Goal: Find specific page/section: Find specific page/section

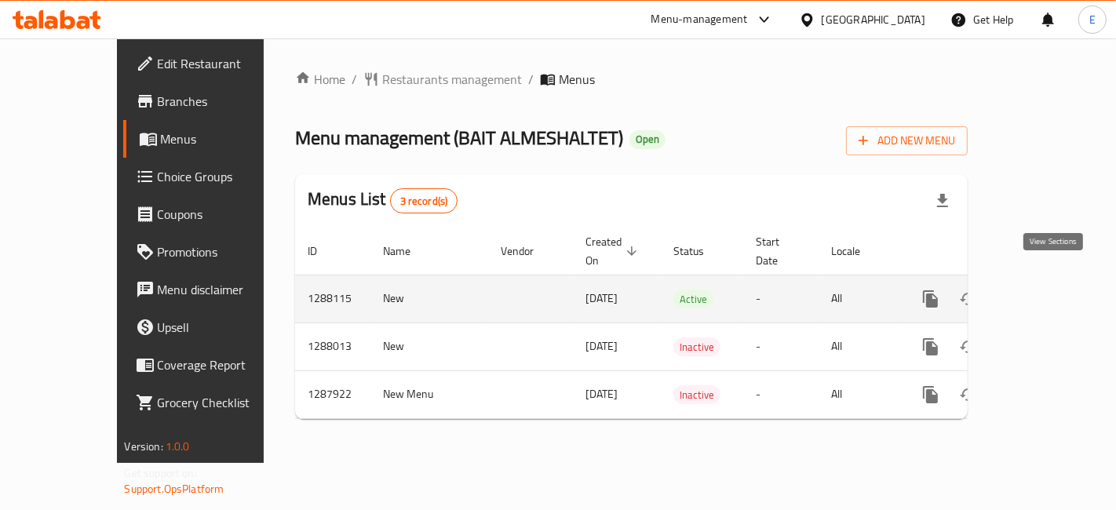
click at [1042, 280] on link "enhanced table" at bounding box center [1044, 299] width 38 height 38
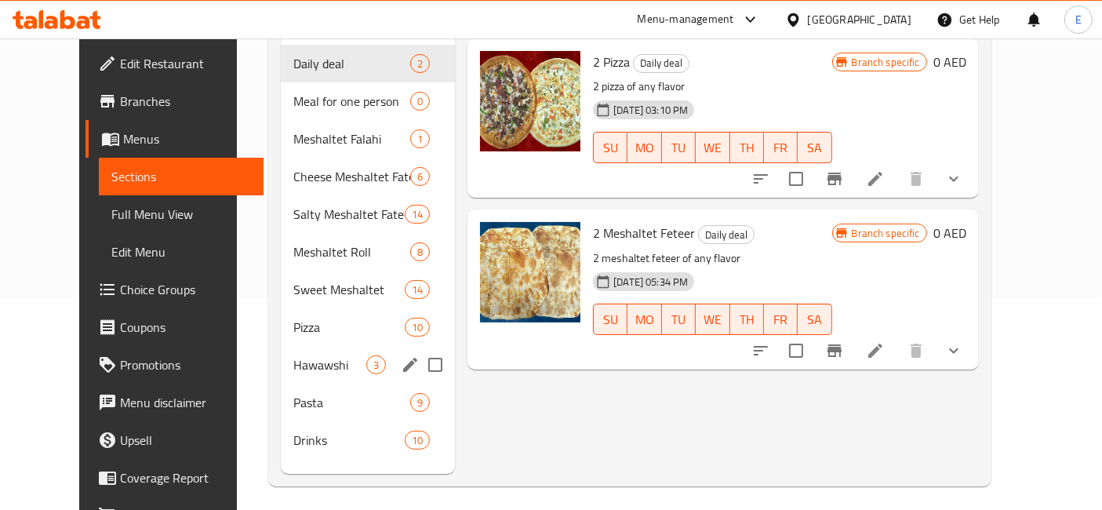
scroll to position [92, 0]
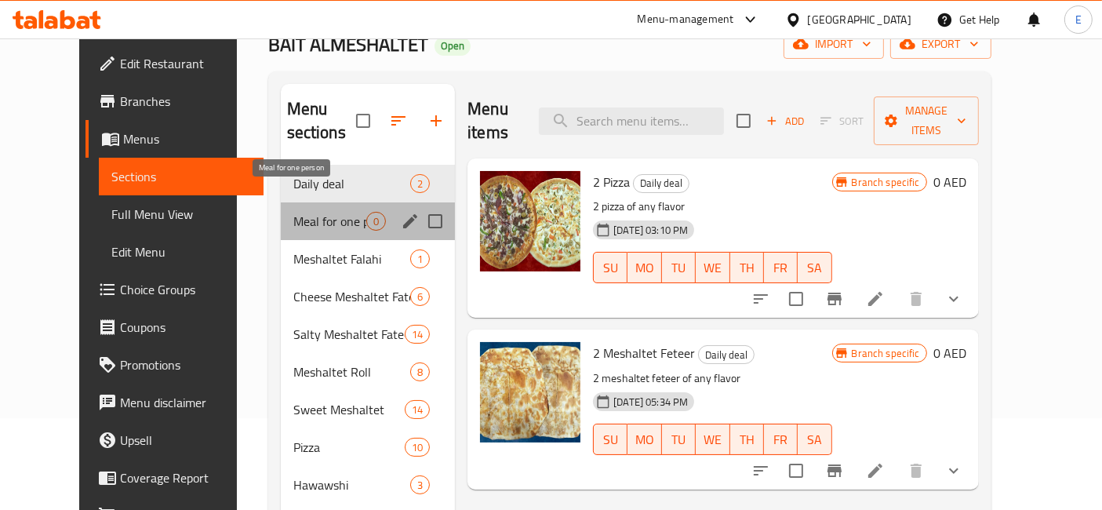
click at [293, 212] on span "Meal for one person" at bounding box center [329, 221] width 73 height 19
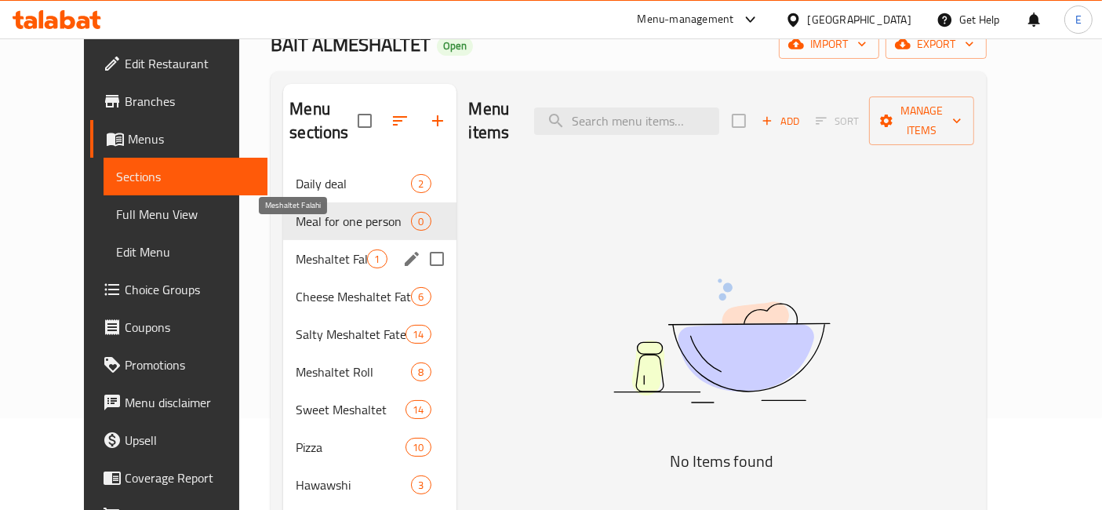
click at [311, 250] on span "Meshaltet Falahi" at bounding box center [331, 259] width 71 height 19
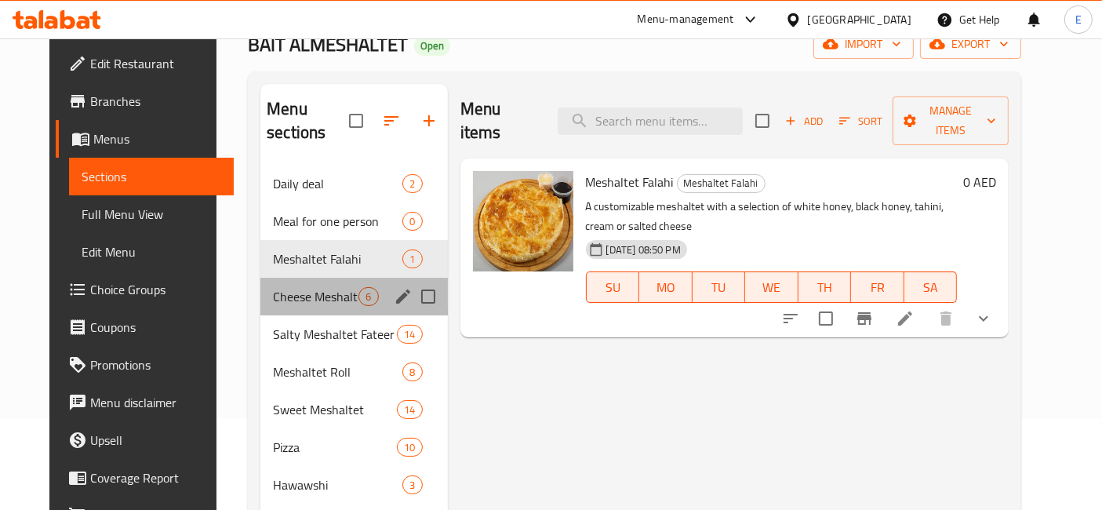
click at [315, 278] on div "Cheese Meshaltet Fateer 6" at bounding box center [354, 297] width 187 height 38
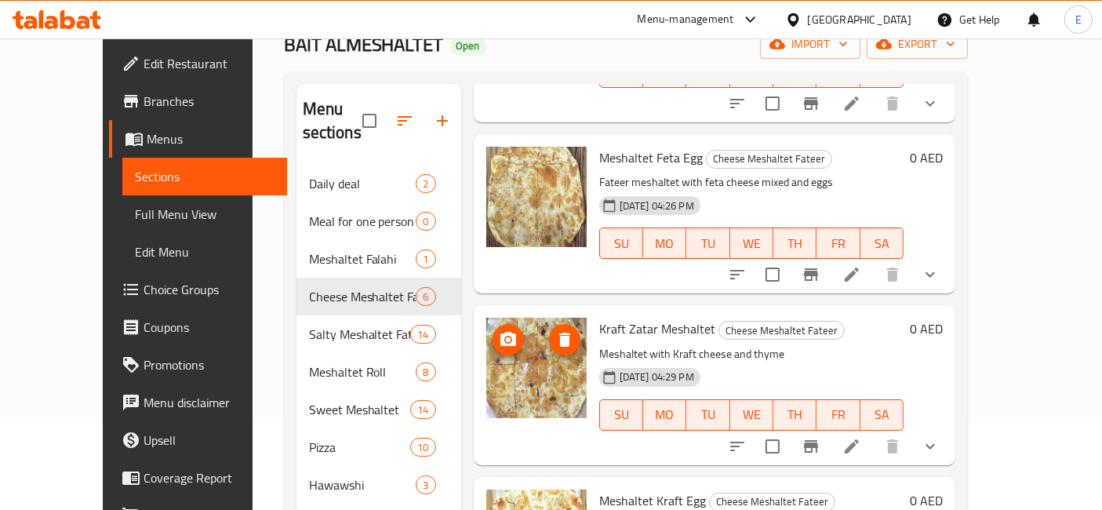
scroll to position [556, 0]
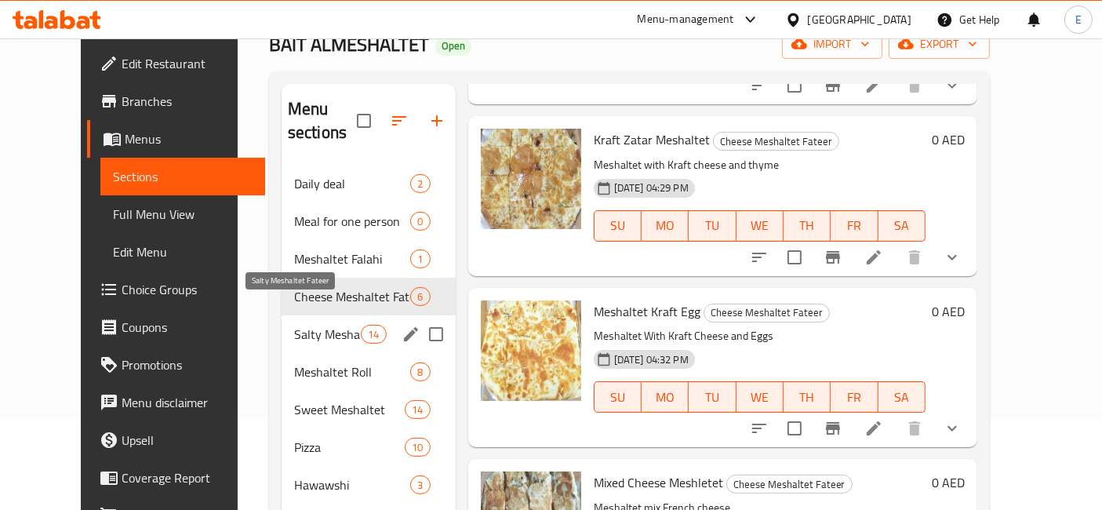
click at [294, 325] on span "Salty Meshaltet Fateer" at bounding box center [327, 334] width 67 height 19
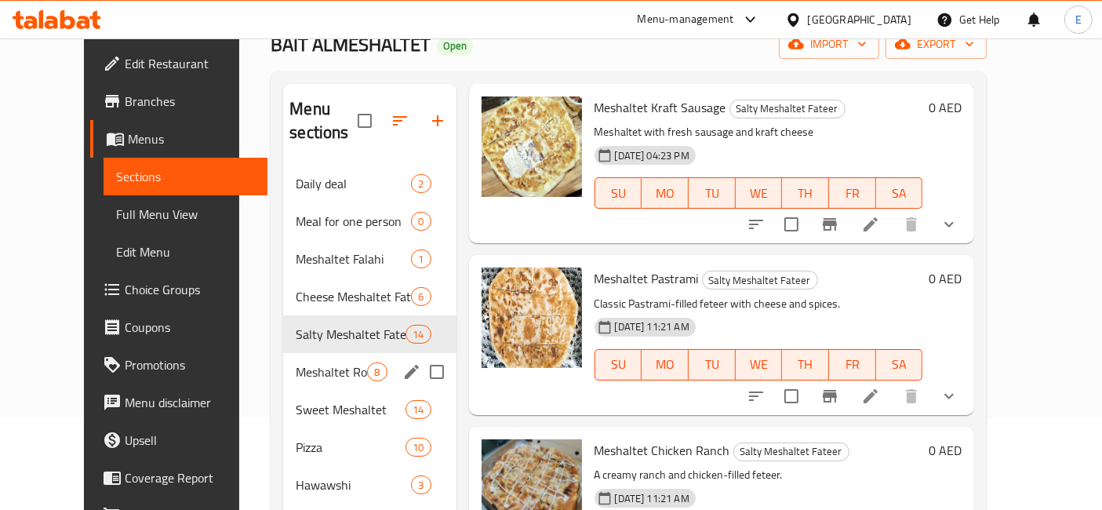
click at [283, 353] on div "Meshaltet Roll 8" at bounding box center [369, 372] width 173 height 38
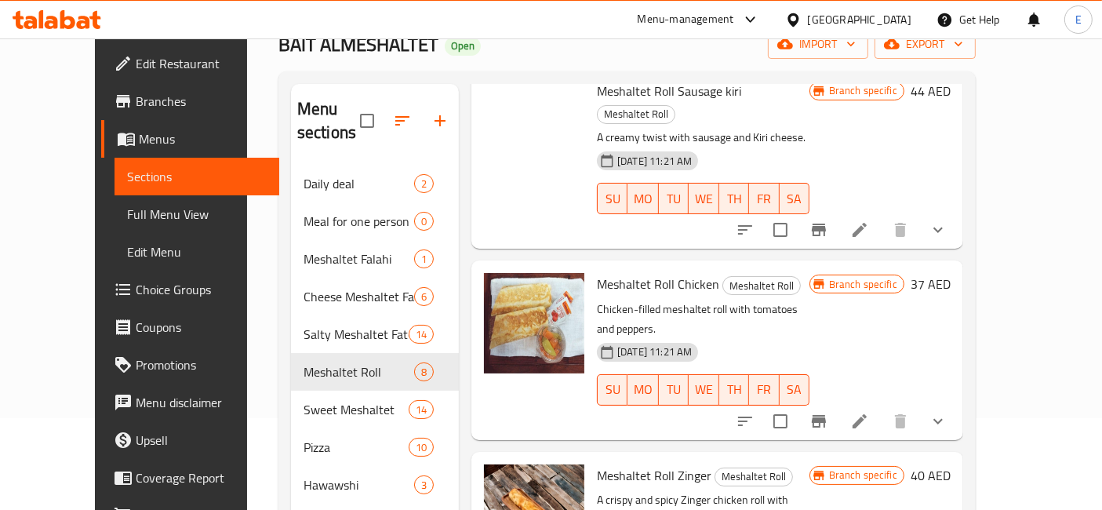
scroll to position [219, 0]
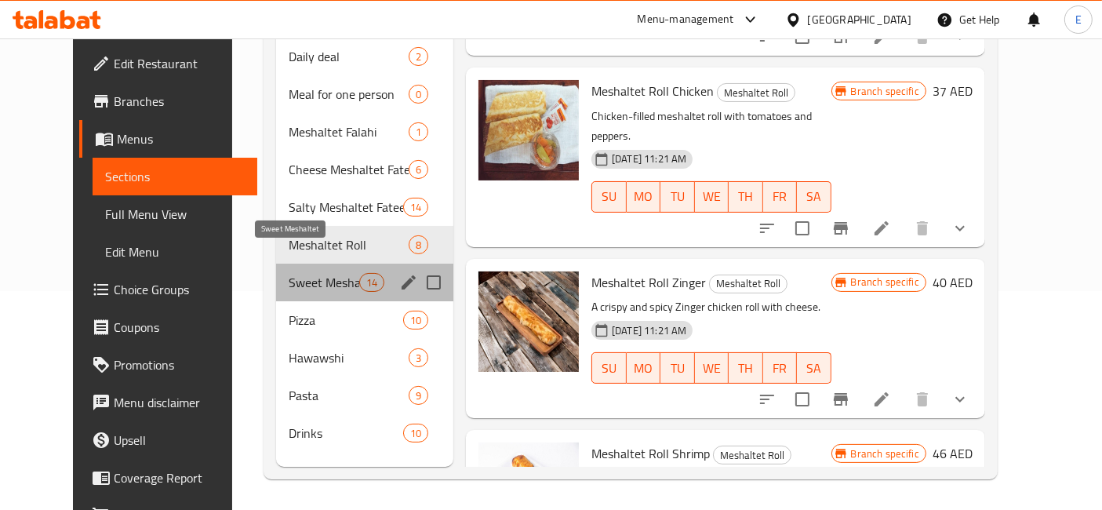
click at [293, 273] on span "Sweet Meshaltet" at bounding box center [324, 282] width 71 height 19
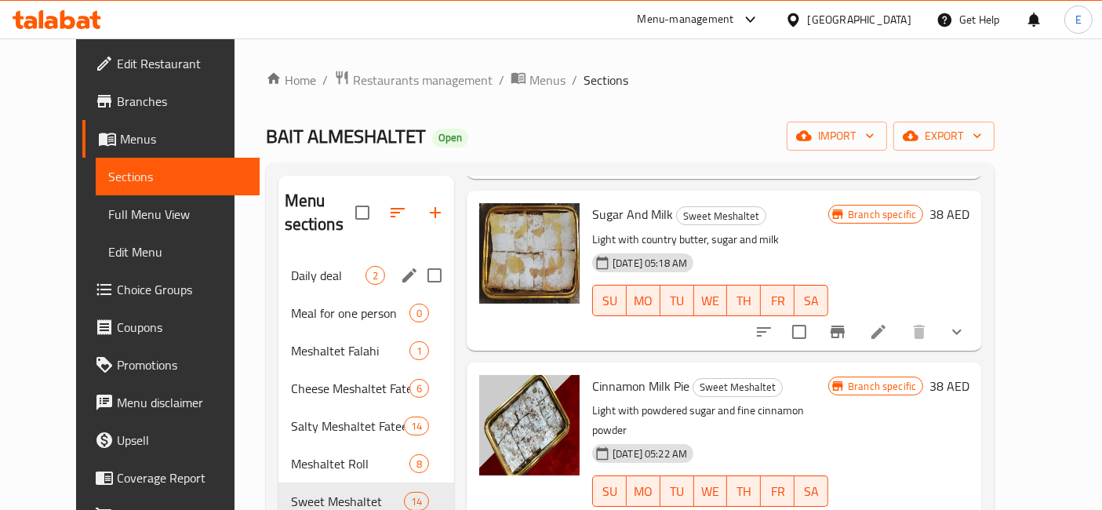
click at [297, 257] on div "Daily deal 2" at bounding box center [367, 276] width 176 height 38
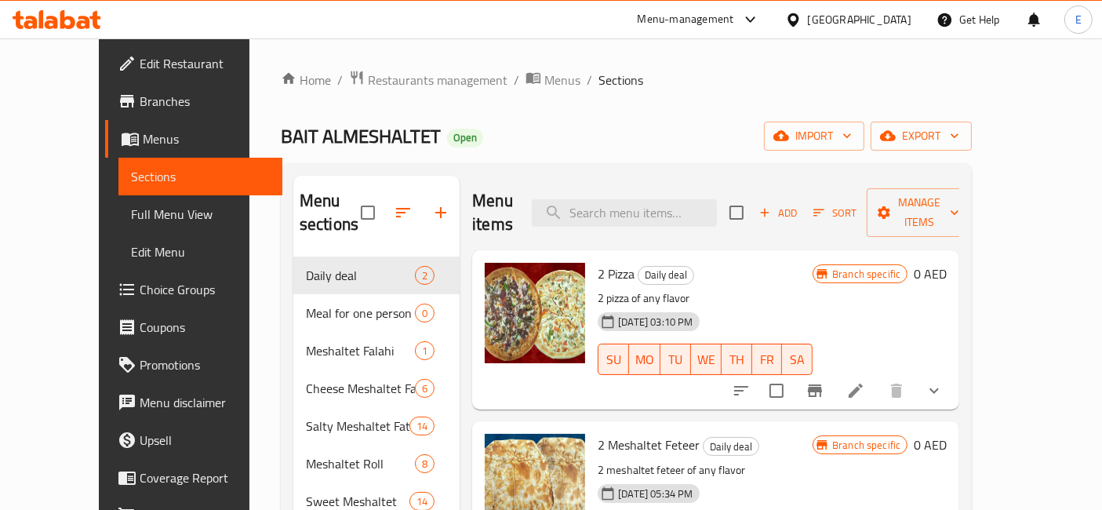
click at [813, 289] on p "2 pizza of any flavor" at bounding box center [705, 299] width 215 height 20
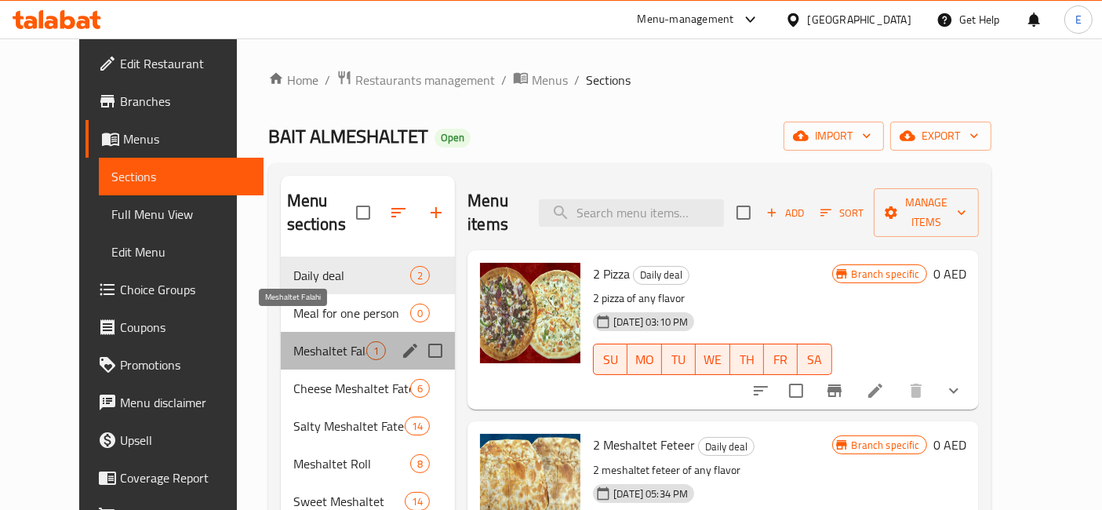
click at [325, 341] on span "Meshaltet Falahi" at bounding box center [329, 350] width 73 height 19
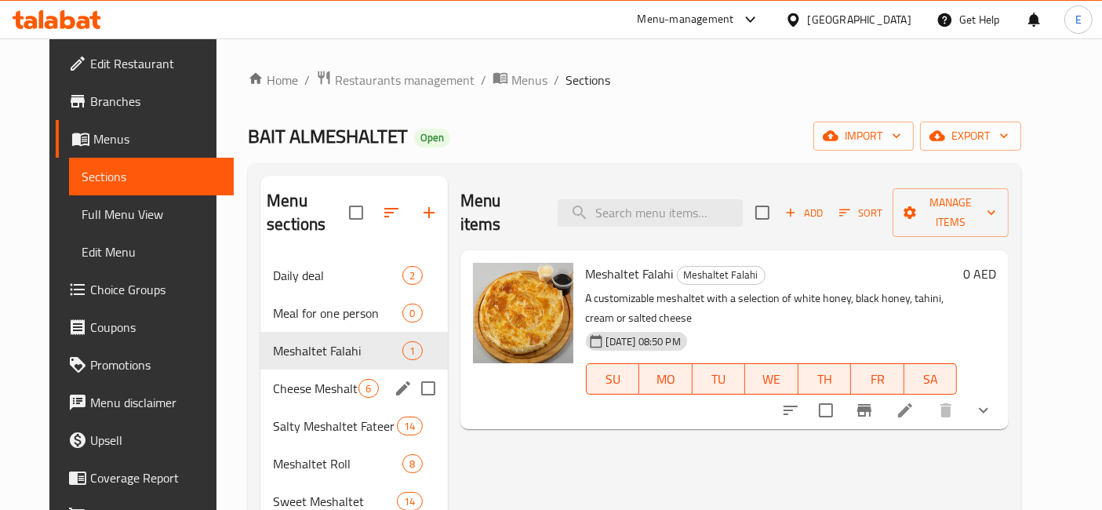
scroll to position [219, 0]
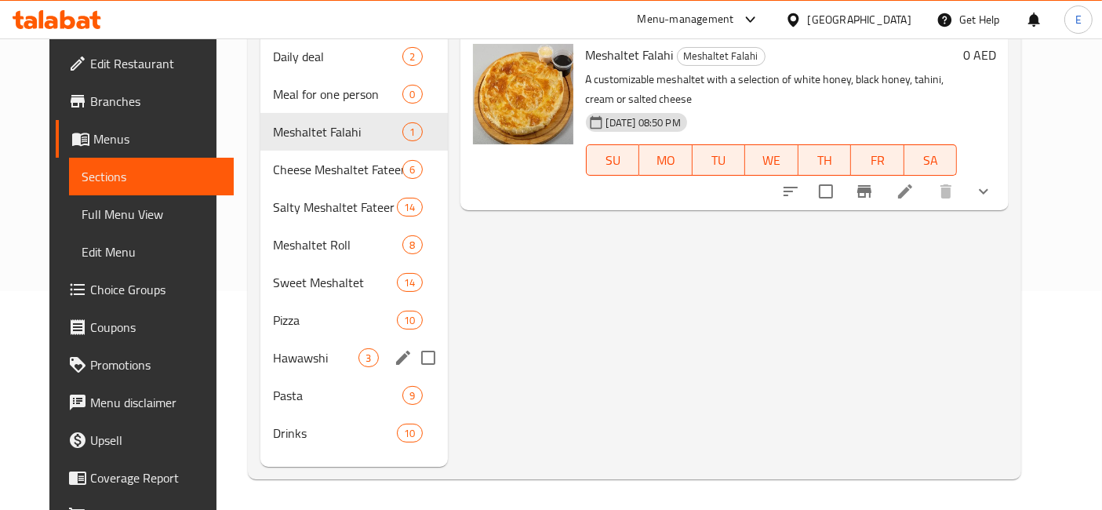
click at [302, 348] on span "Hawawshi" at bounding box center [316, 357] width 86 height 19
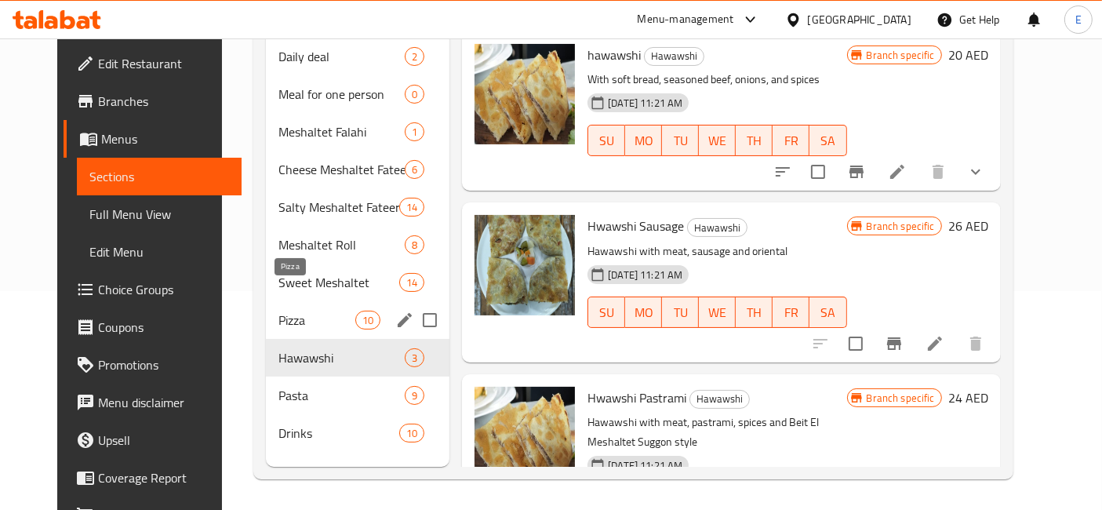
click at [289, 311] on span "Pizza" at bounding box center [317, 320] width 77 height 19
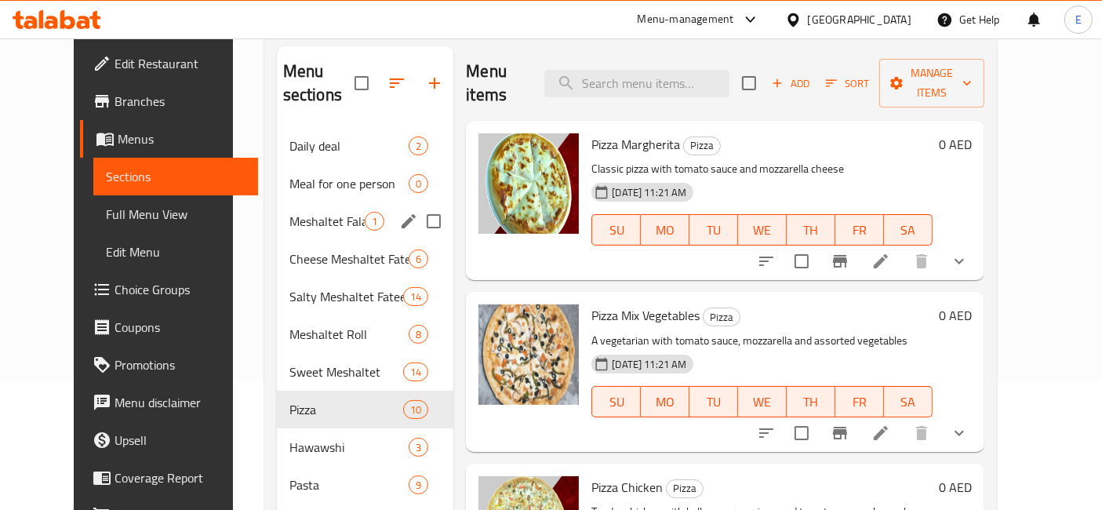
scroll to position [130, 0]
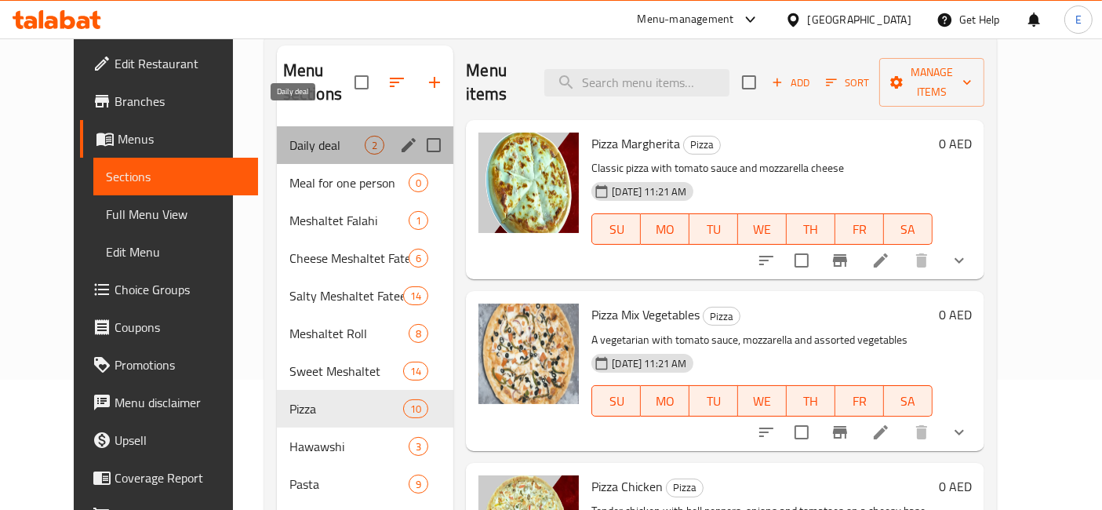
click at [320, 136] on span "Daily deal" at bounding box center [327, 145] width 75 height 19
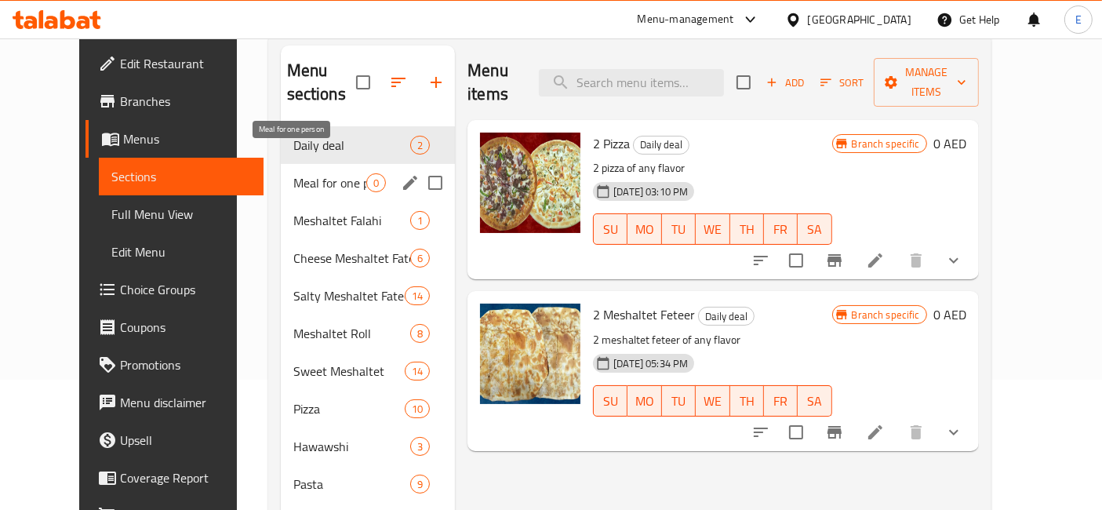
click at [338, 173] on span "Meal for one person" at bounding box center [329, 182] width 73 height 19
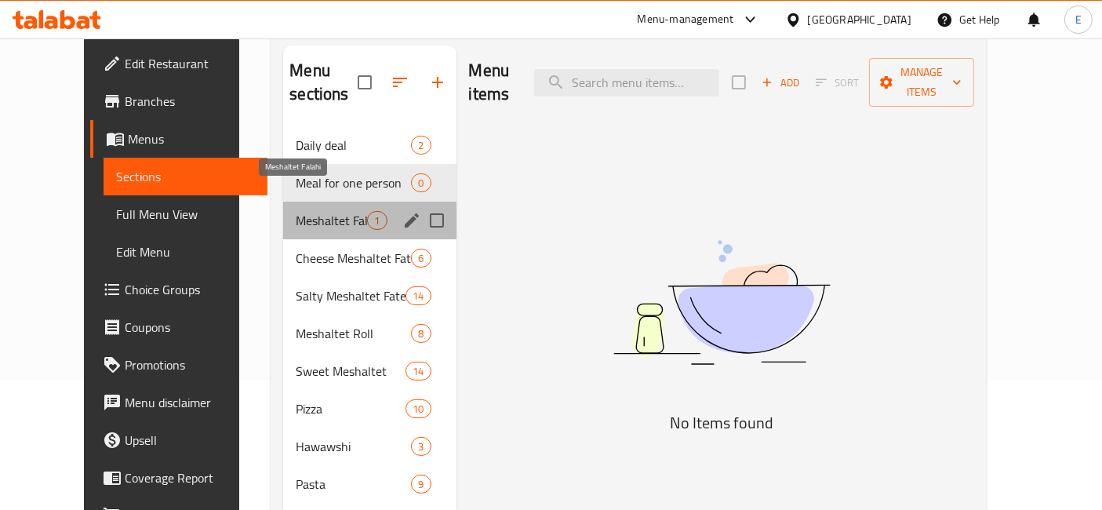
click at [315, 211] on span "Meshaltet Falahi" at bounding box center [331, 220] width 71 height 19
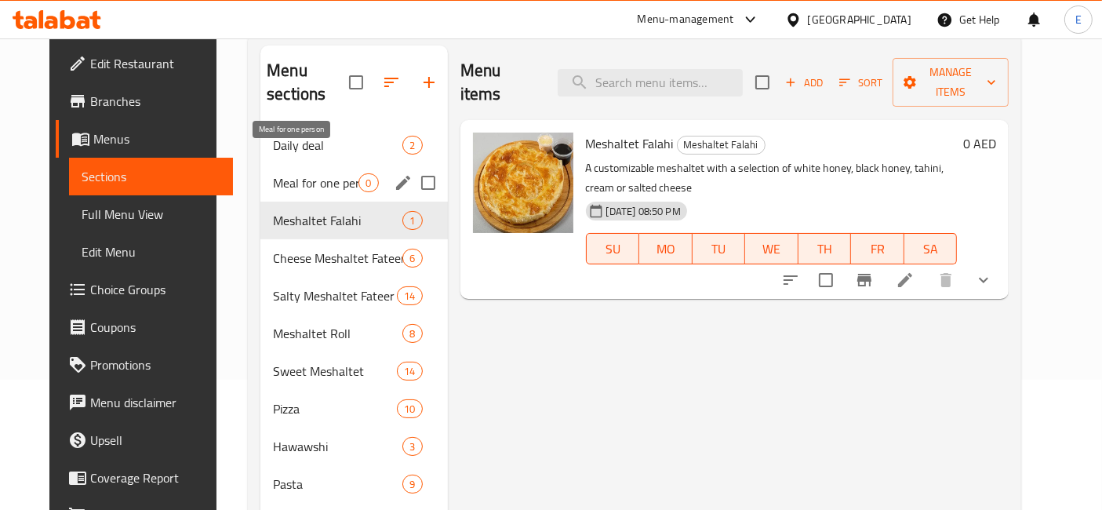
click at [295, 173] on span "Meal for one person" at bounding box center [316, 182] width 86 height 19
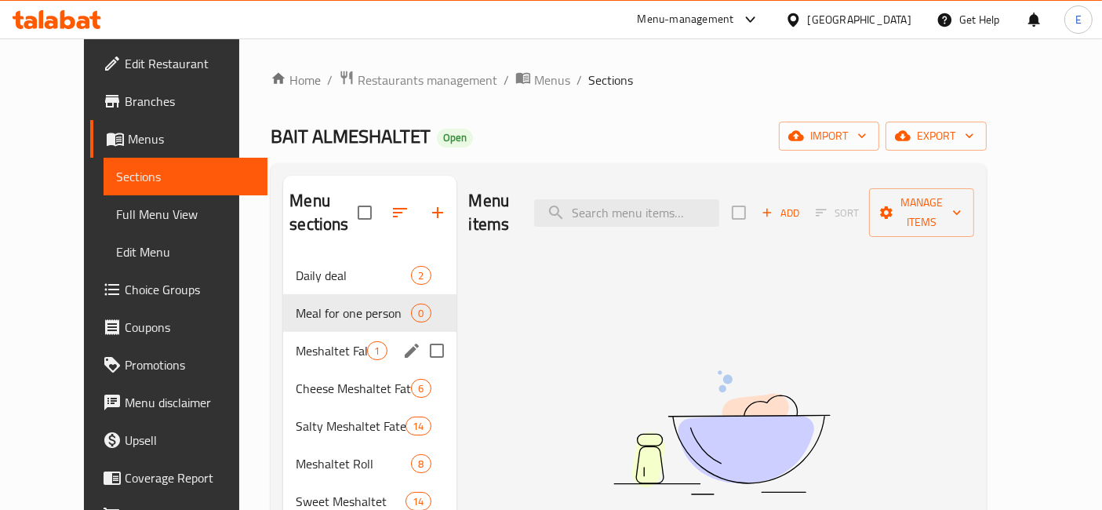
click at [301, 341] on span "Meshaltet Falahi" at bounding box center [331, 350] width 71 height 19
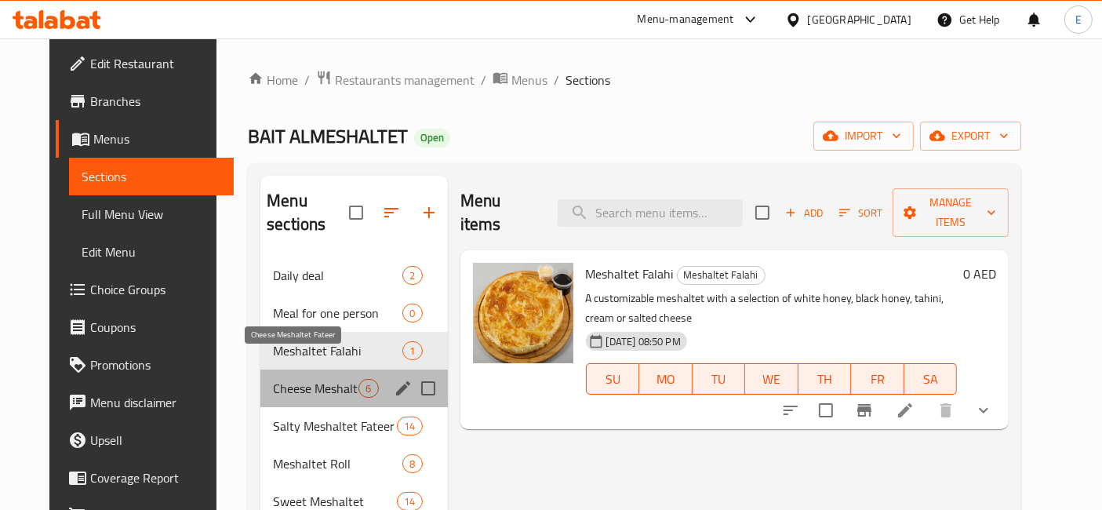
click at [293, 379] on span "Cheese Meshaltet Fateer" at bounding box center [316, 388] width 86 height 19
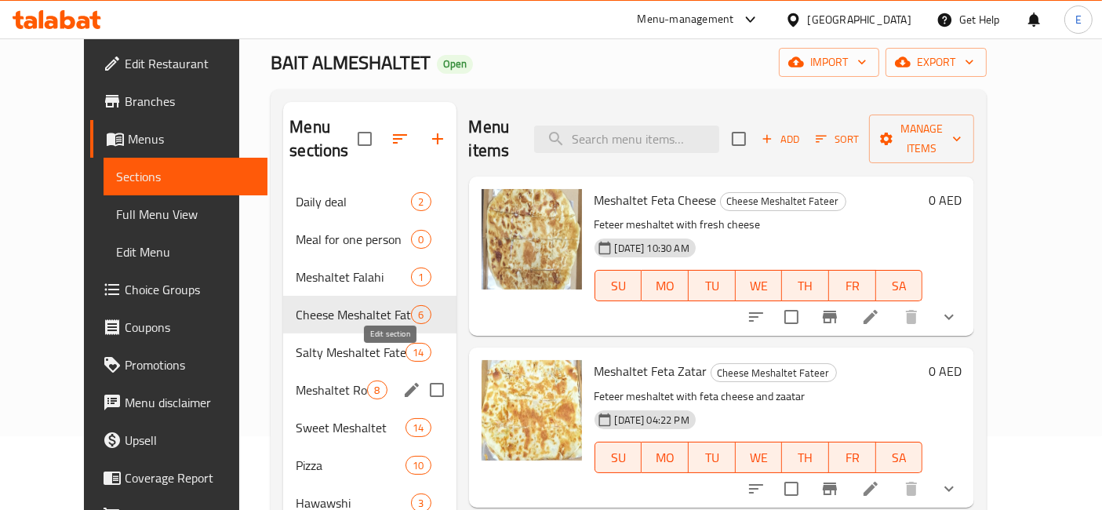
scroll to position [219, 0]
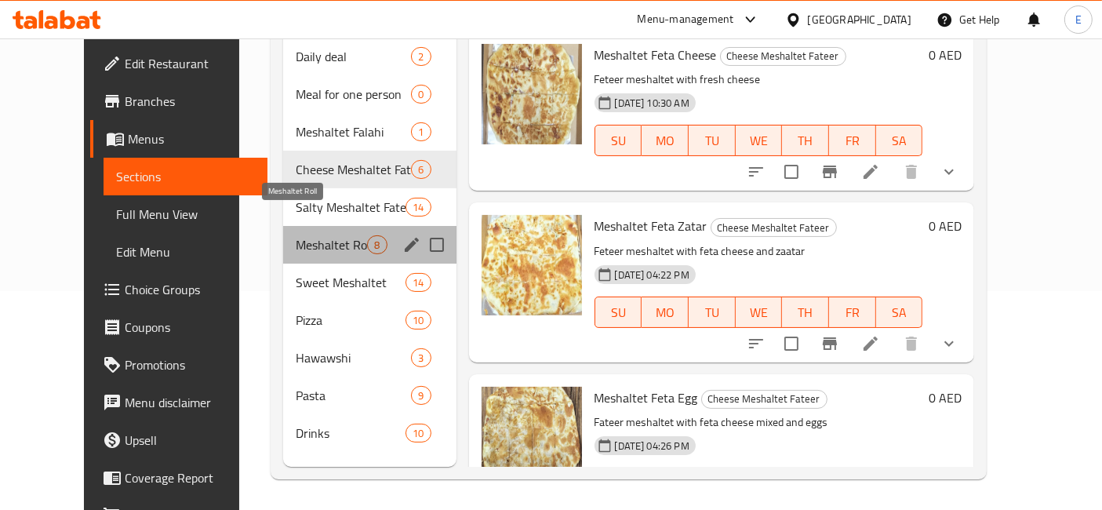
click at [302, 235] on span "Meshaltet Roll" at bounding box center [331, 244] width 71 height 19
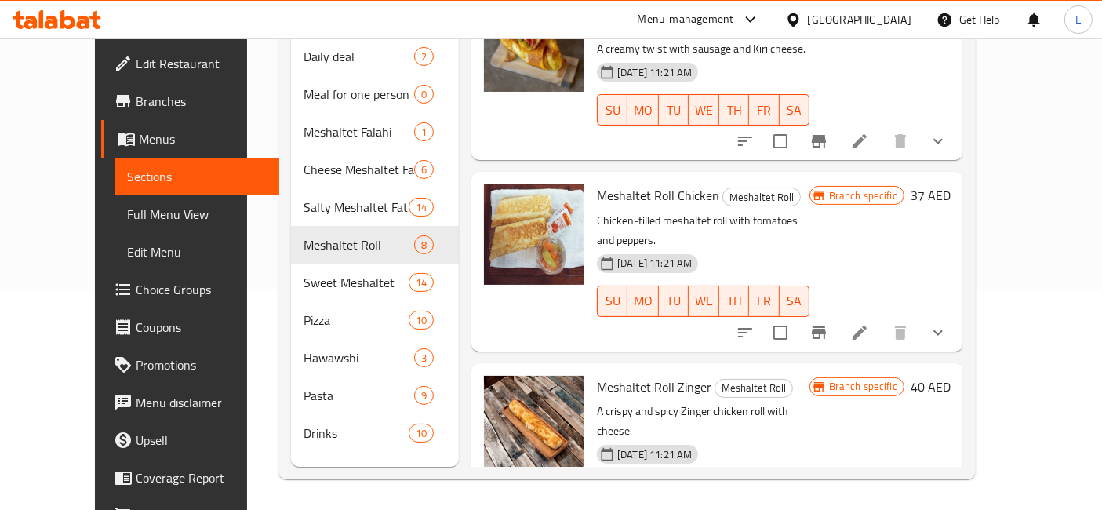
scroll to position [899, 0]
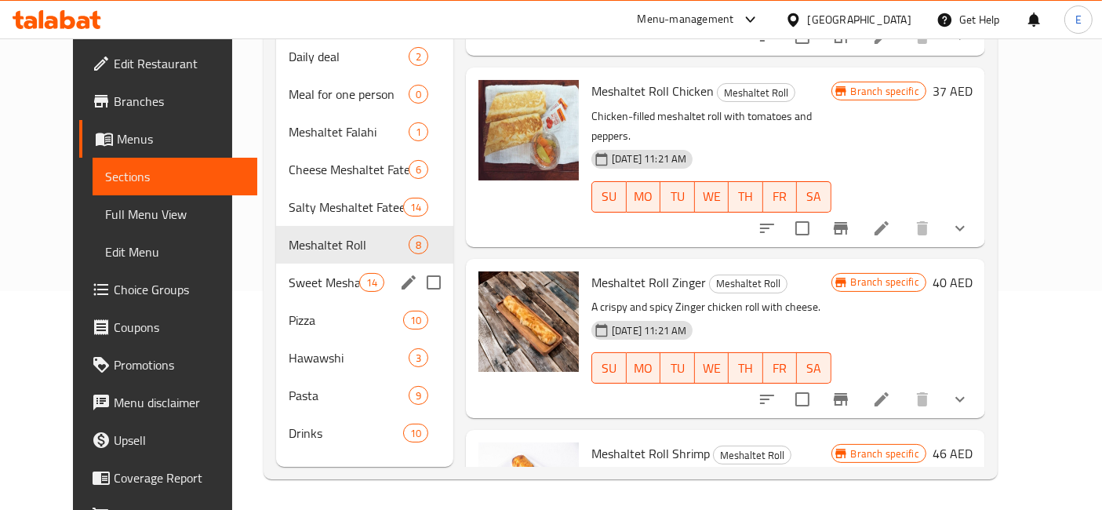
click at [289, 273] on span "Sweet Meshaltet" at bounding box center [324, 282] width 71 height 19
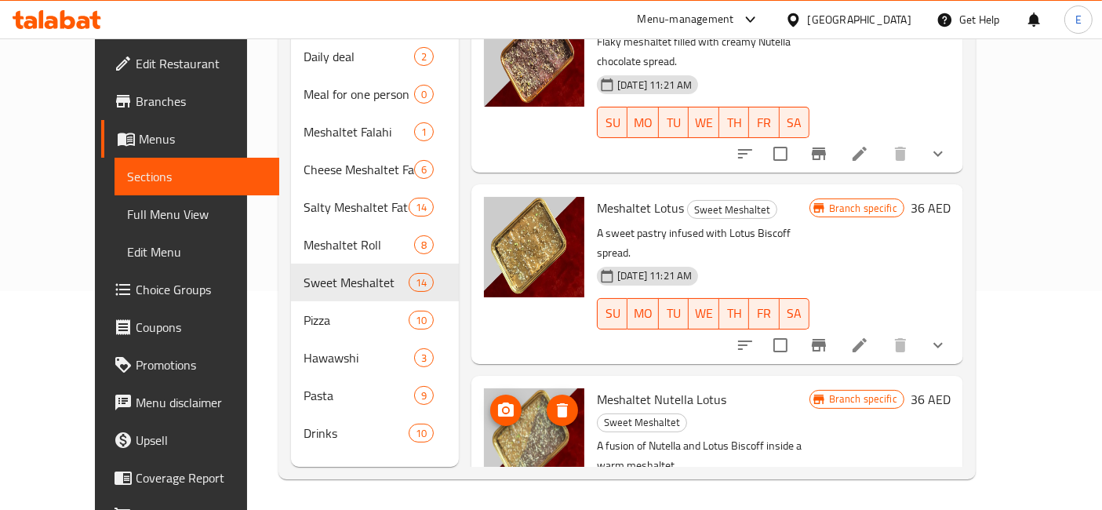
scroll to position [1128, 0]
click at [521, 388] on img at bounding box center [534, 438] width 100 height 100
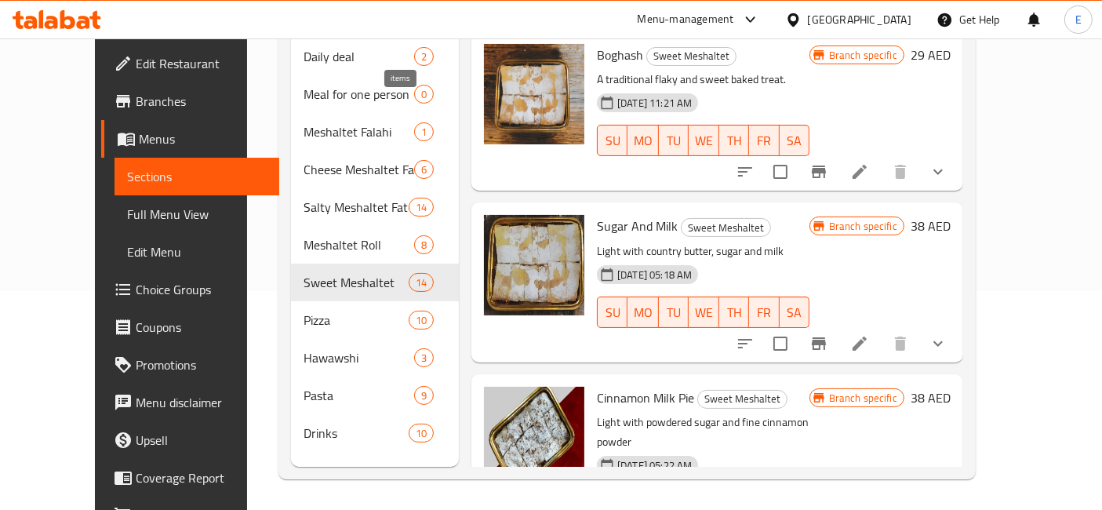
scroll to position [0, 0]
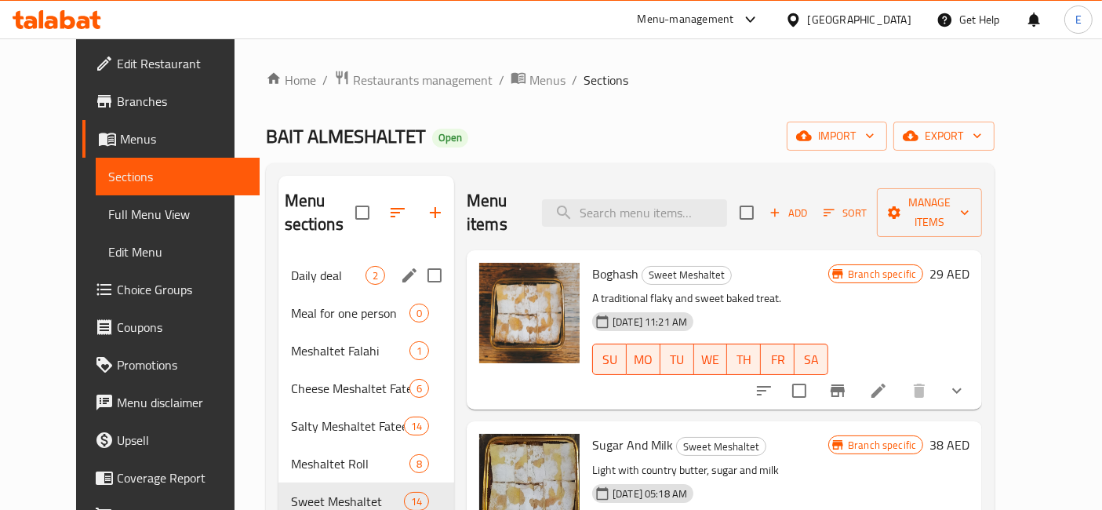
click at [301, 262] on div "Daily deal 2" at bounding box center [367, 276] width 176 height 38
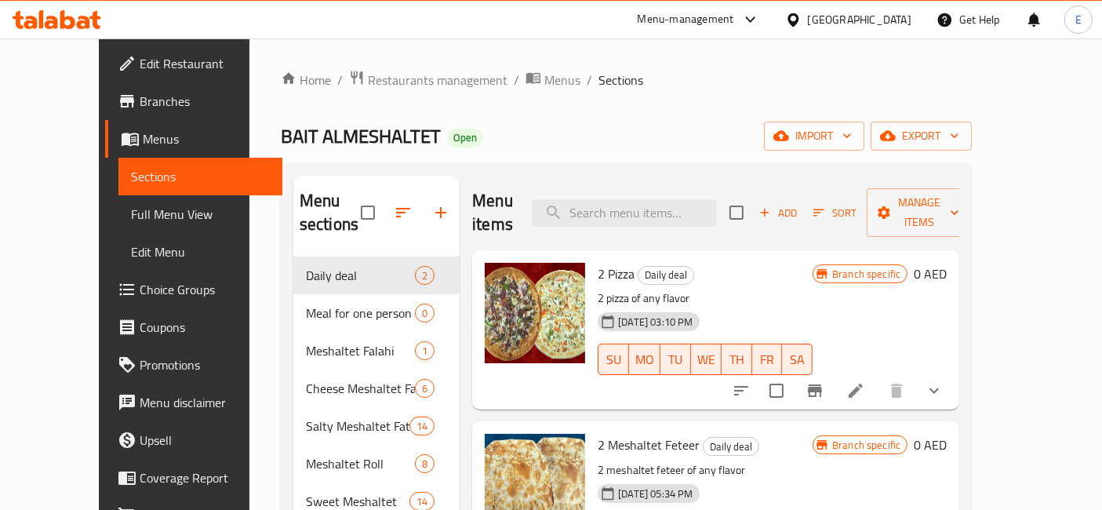
scroll to position [172, 0]
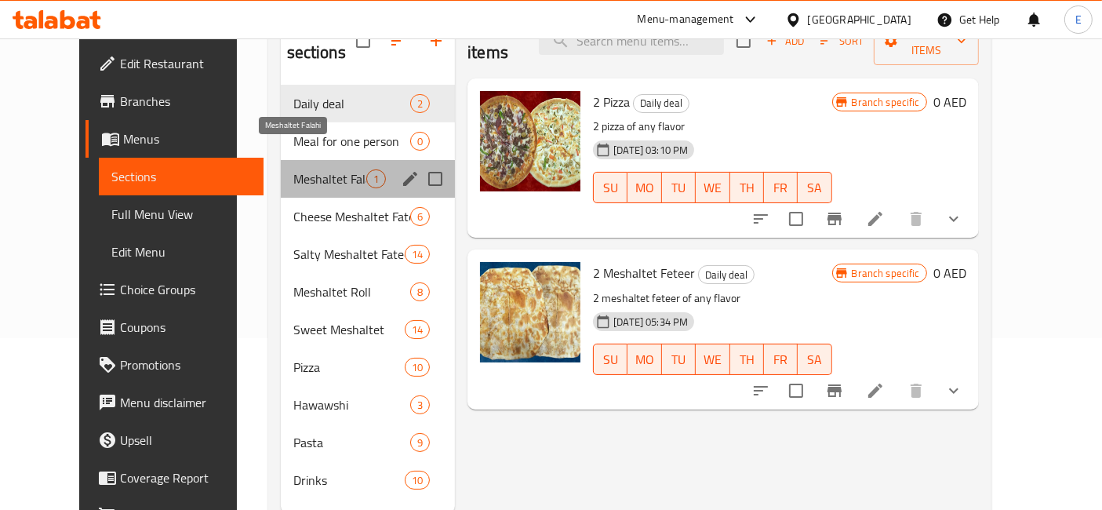
click at [293, 169] on span "Meshaltet Falahi" at bounding box center [329, 178] width 73 height 19
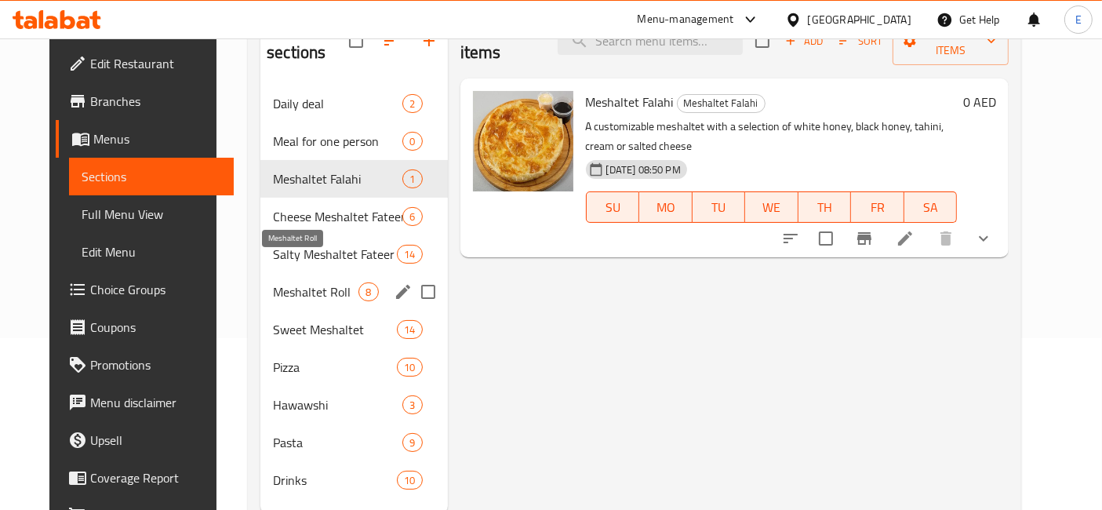
click at [304, 282] on span "Meshaltet Roll" at bounding box center [316, 291] width 86 height 19
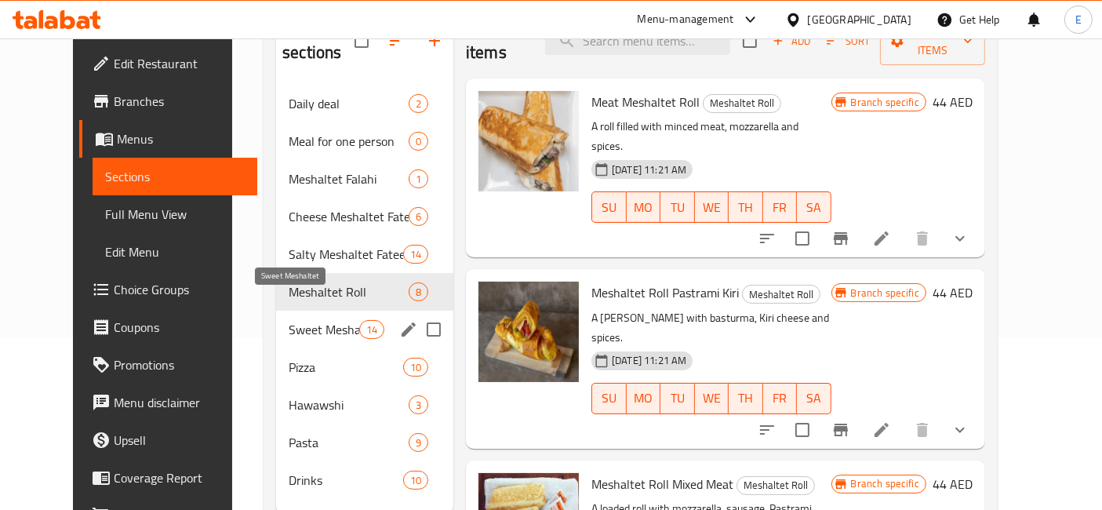
click at [300, 320] on span "Sweet Meshaltet" at bounding box center [324, 329] width 71 height 19
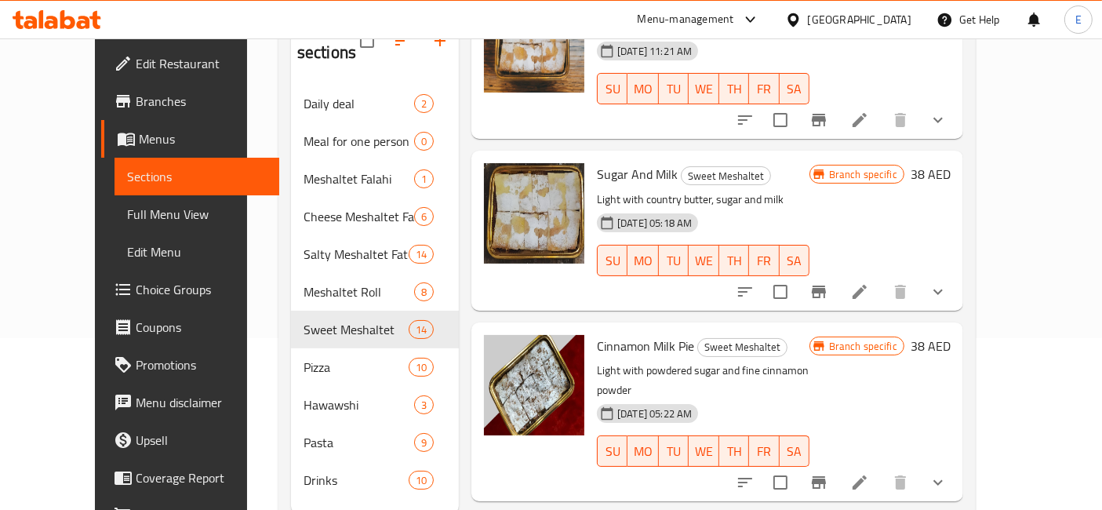
scroll to position [100, 0]
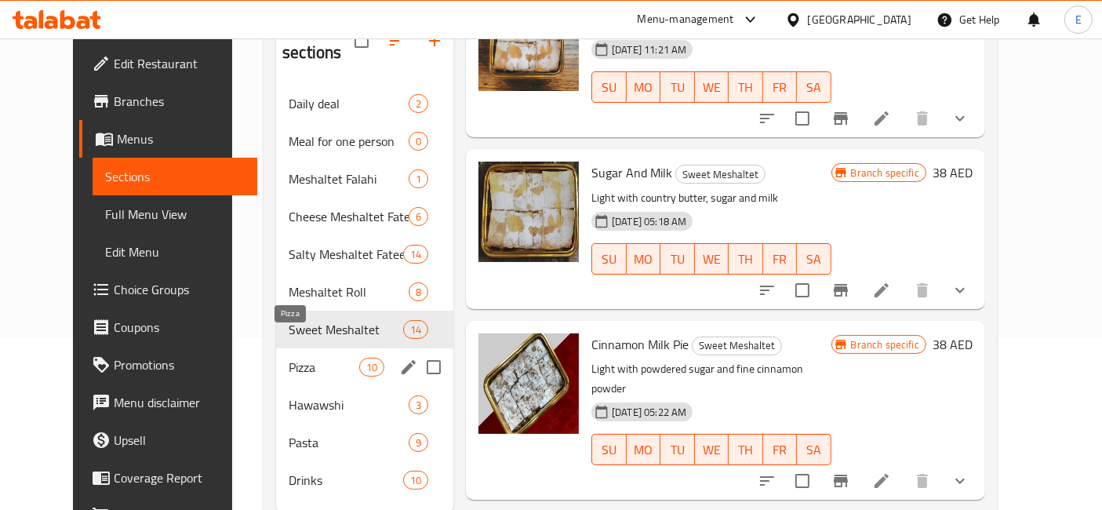
click at [302, 358] on span "Pizza" at bounding box center [324, 367] width 71 height 19
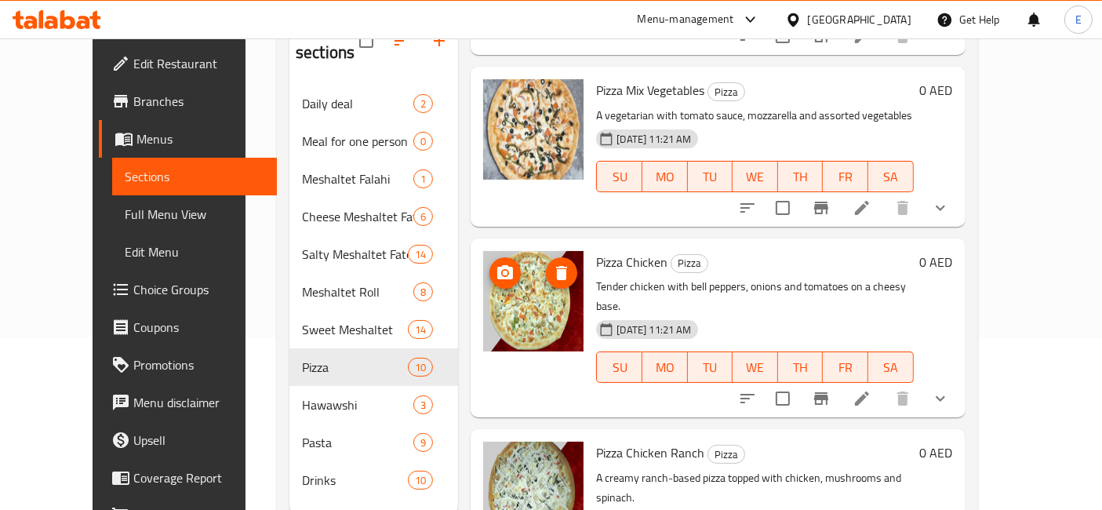
scroll to position [186, 0]
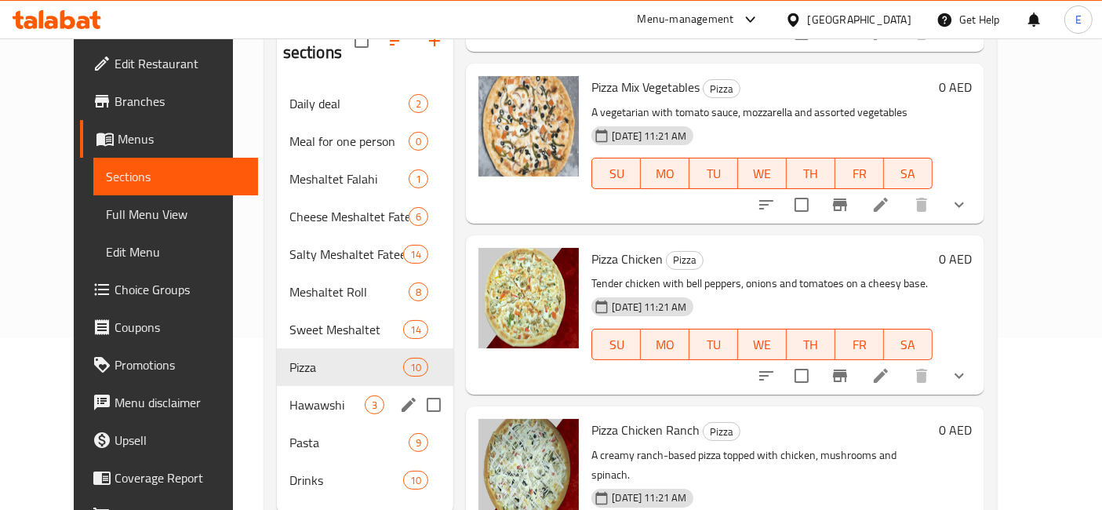
click at [290, 395] on span "Hawawshi" at bounding box center [327, 404] width 75 height 19
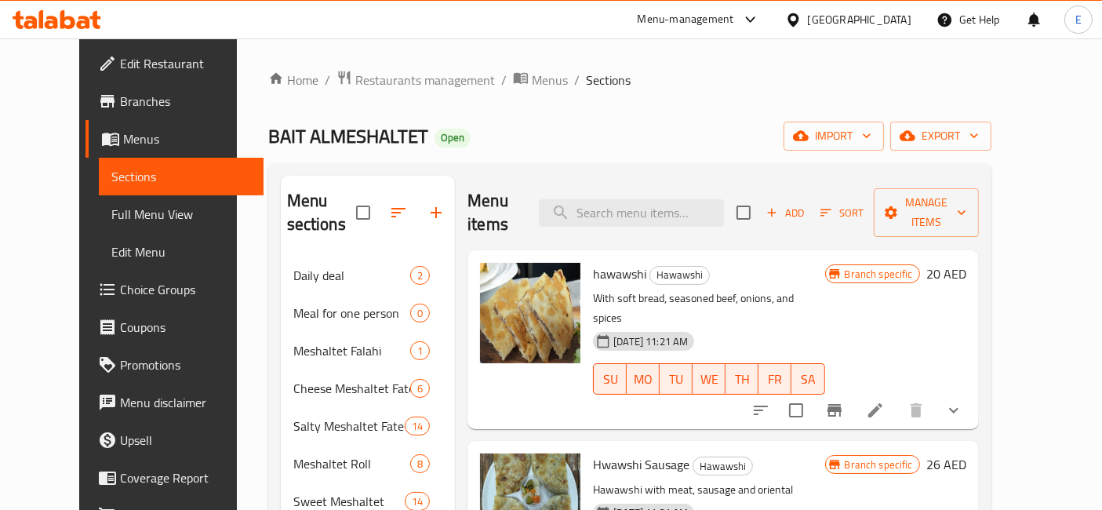
click at [675, 13] on div "Menu-management" at bounding box center [686, 19] width 97 height 19
click at [425, 37] on div "Menu-management United Arab Emirates Get Help E" at bounding box center [551, 20] width 1102 height 38
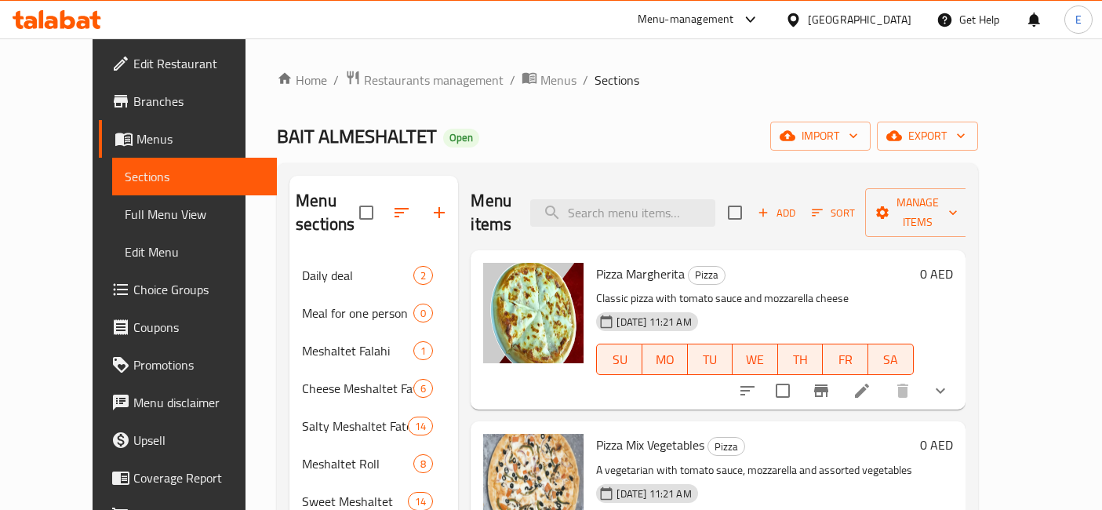
scroll to position [172, 0]
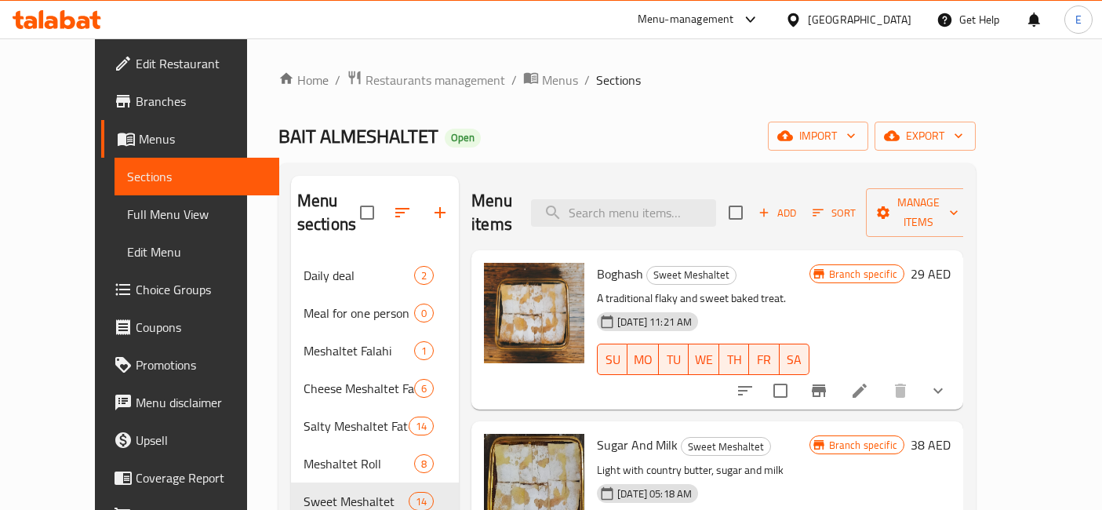
scroll to position [172, 0]
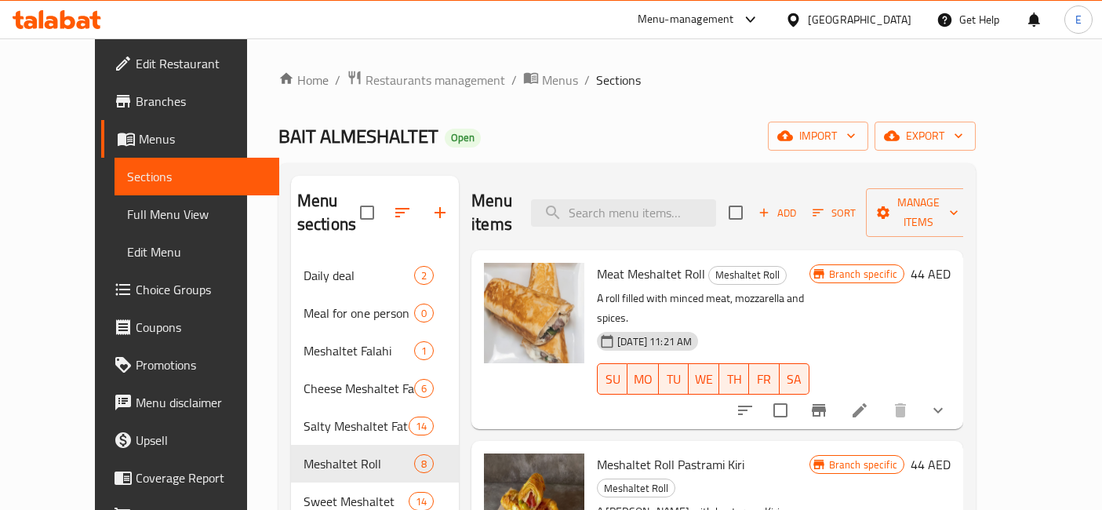
scroll to position [172, 0]
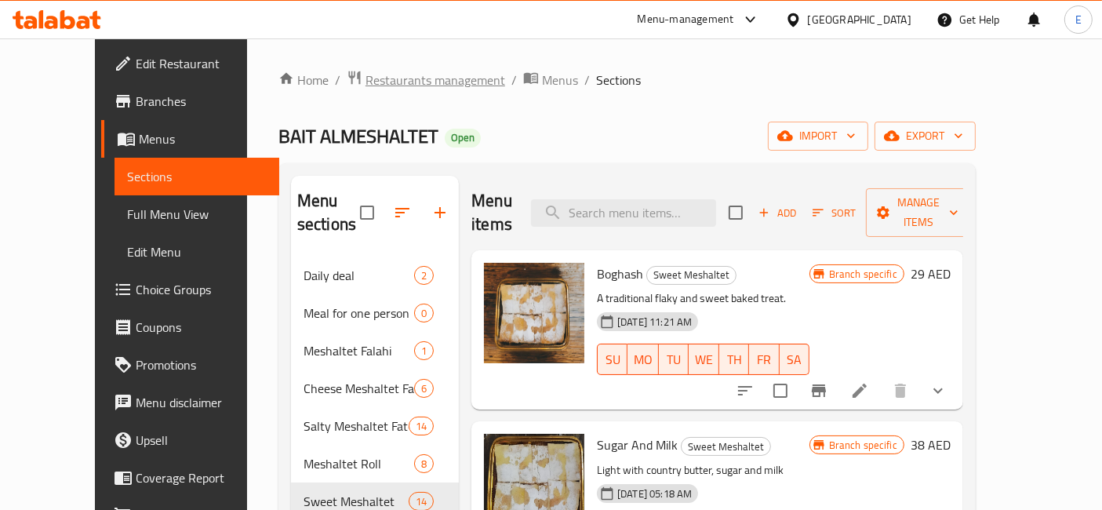
click at [374, 86] on span "Restaurants management" at bounding box center [436, 80] width 140 height 19
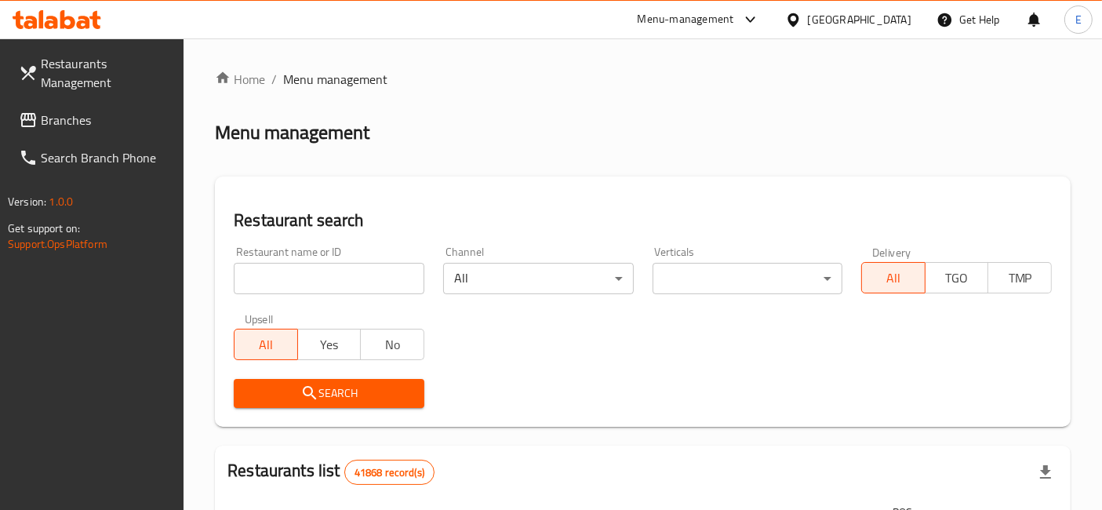
click at [311, 278] on input "search" at bounding box center [329, 278] width 191 height 31
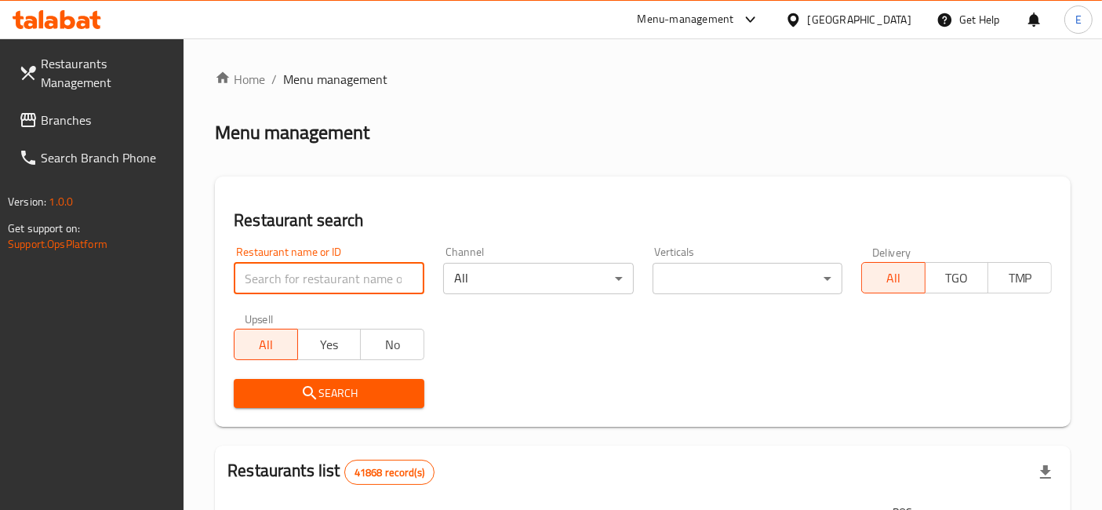
paste input "BAIT ALMESHALTET"
type input "BAIT ALMESHALTET"
click button "Search" at bounding box center [329, 393] width 191 height 29
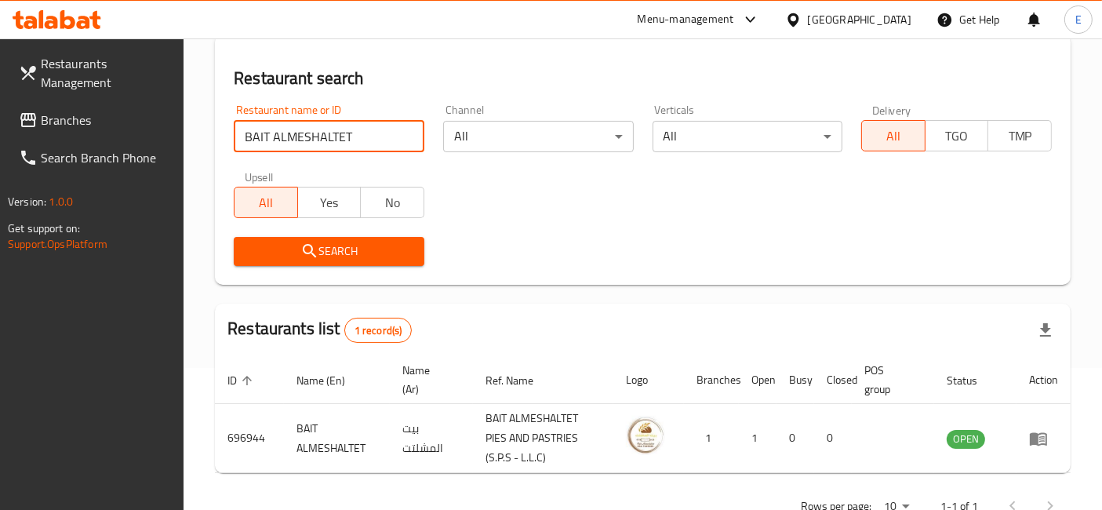
click at [408, 138] on input "BAIT ALMESHALTET" at bounding box center [329, 136] width 191 height 31
click at [715, 16] on div "Menu-management" at bounding box center [686, 19] width 97 height 19
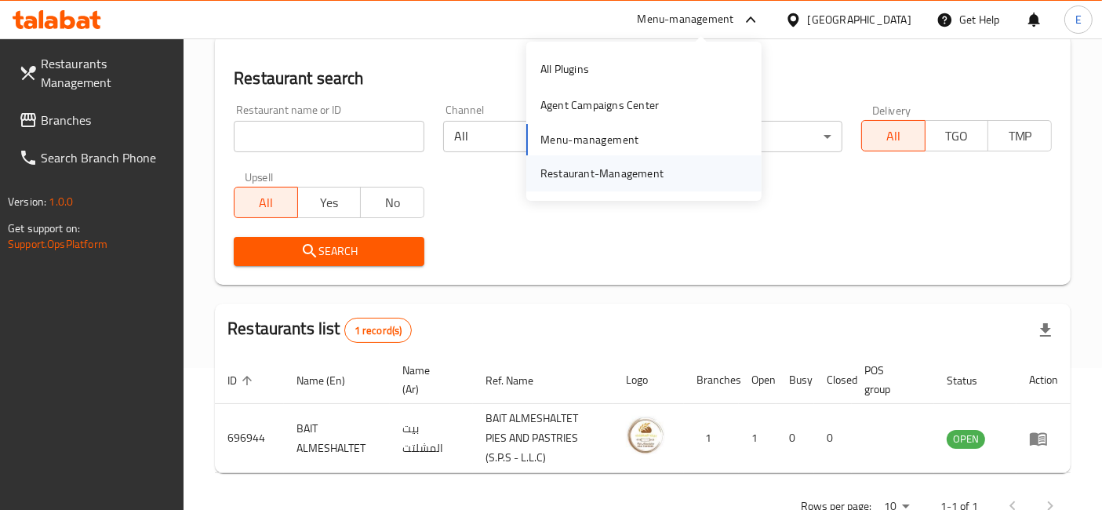
click at [601, 178] on div "Restaurant-Management" at bounding box center [602, 173] width 123 height 17
